Goal: Task Accomplishment & Management: Use online tool/utility

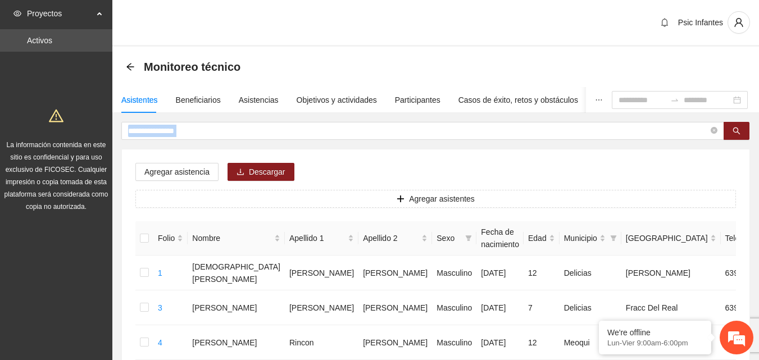
drag, startPoint x: 257, startPoint y: 137, endPoint x: 118, endPoint y: 142, distance: 138.9
click at [150, 61] on span "Monitoreo técnico" at bounding box center [192, 67] width 97 height 18
click at [203, 130] on input "**********" at bounding box center [418, 131] width 581 height 12
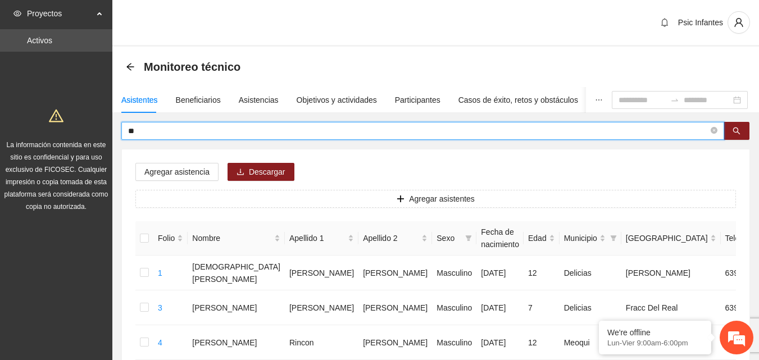
type input "*"
type input "*********"
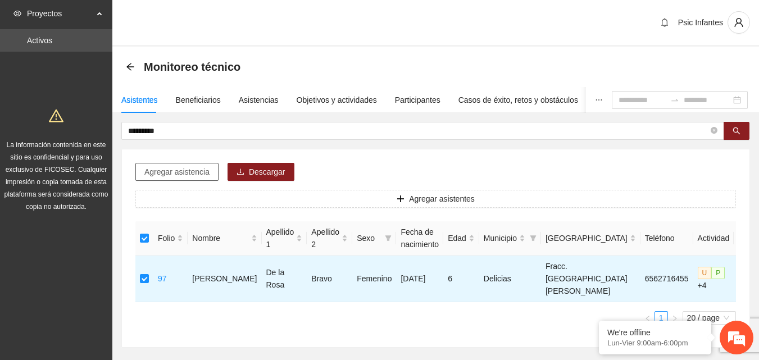
click at [171, 170] on span "Agregar asistencia" at bounding box center [176, 172] width 65 height 12
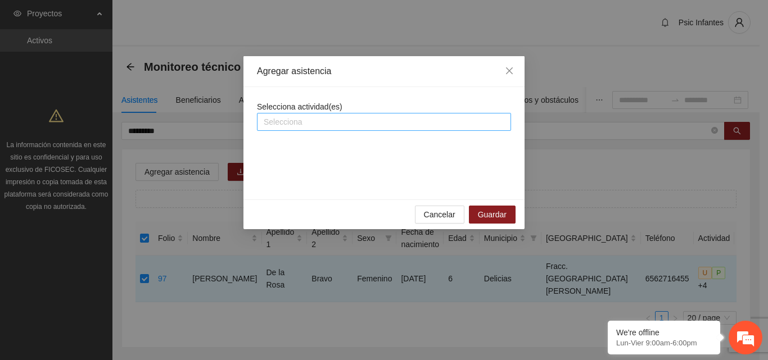
click at [316, 121] on div at bounding box center [384, 121] width 248 height 13
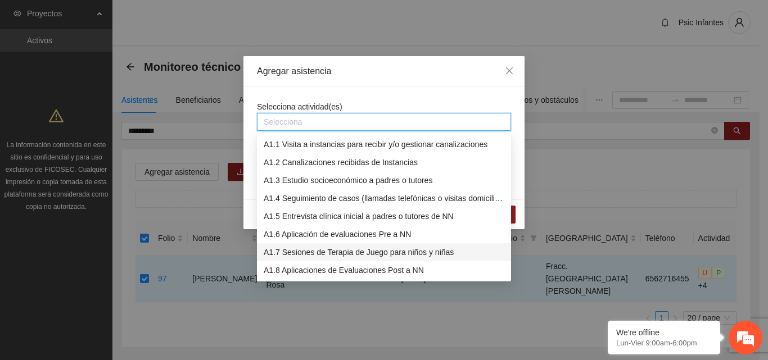
click at [369, 255] on div "A1.7 Sesiones de Terapia de Juego para niños y niñas" at bounding box center [384, 252] width 241 height 12
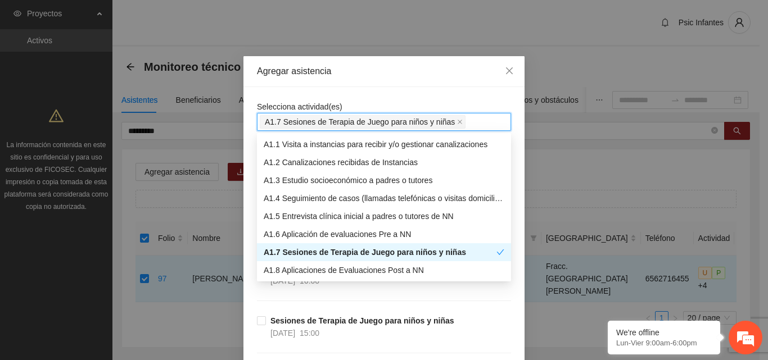
click at [368, 255] on div "A1.7 Sesiones de Terapia de Juego para niños y niñas" at bounding box center [380, 252] width 233 height 12
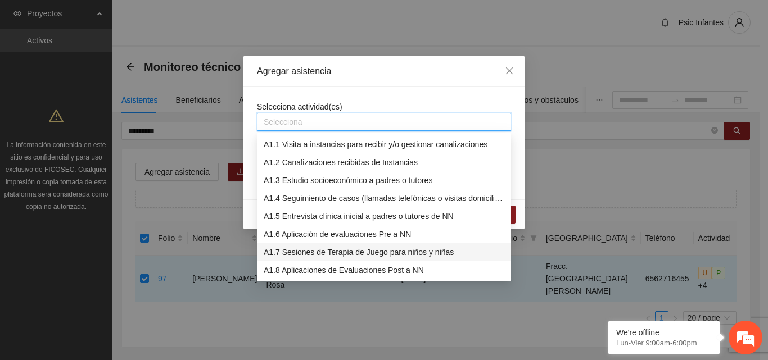
click at [336, 252] on div "A1.7 Sesiones de Terapia de Juego para niños y niñas" at bounding box center [384, 252] width 241 height 12
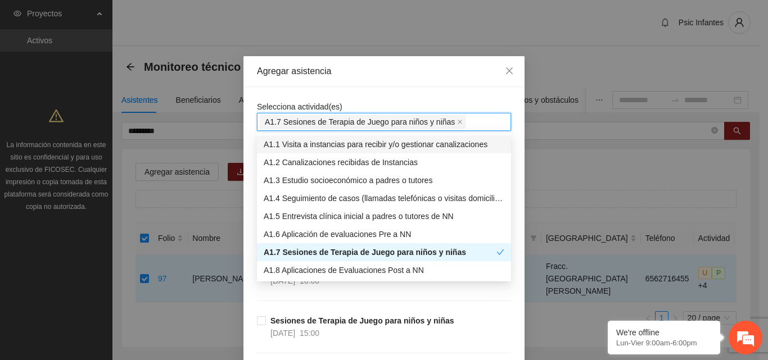
click at [401, 78] on div "Agregar asistencia" at bounding box center [383, 71] width 281 height 31
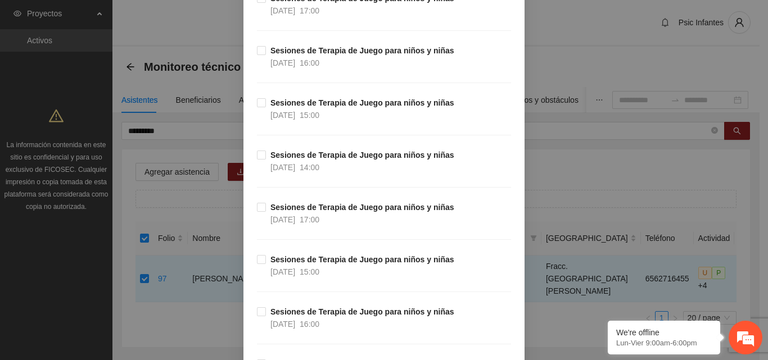
scroll to position [506, 0]
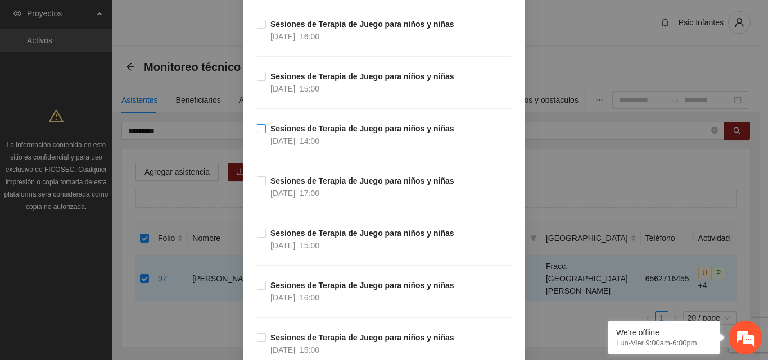
click at [257, 135] on label "Sesiones de Terapia de Juego para niños y niñas [DATE] 14:00" at bounding box center [358, 135] width 202 height 25
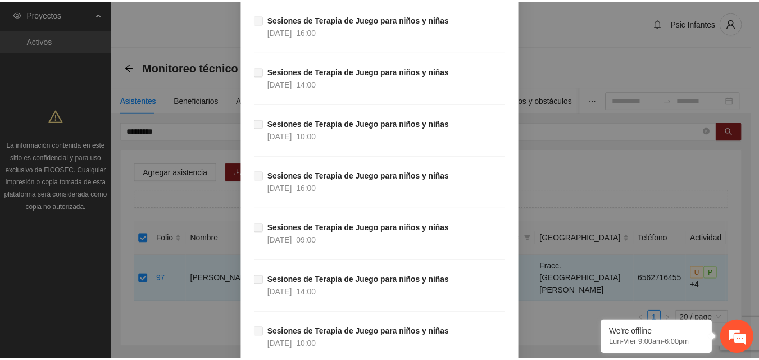
scroll to position [3437, 0]
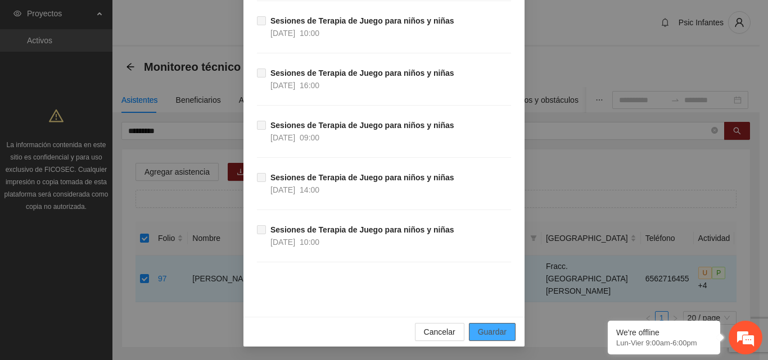
click at [494, 331] on span "Guardar" at bounding box center [492, 332] width 29 height 12
